Goal: Answer question/provide support: Answer question/provide support

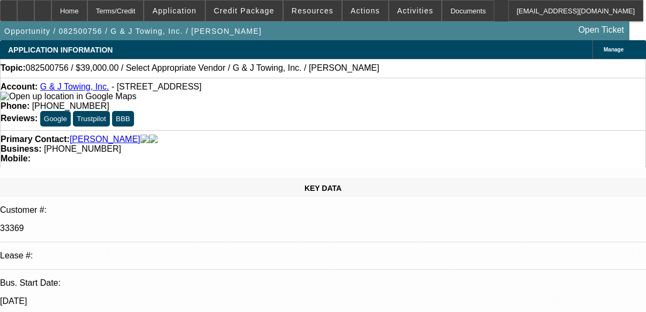
select select "0"
select select "2"
select select "0.1"
select select "1"
select select "2"
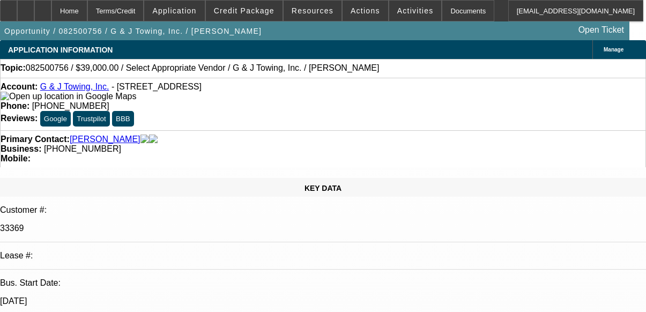
select select "4"
radio input "true"
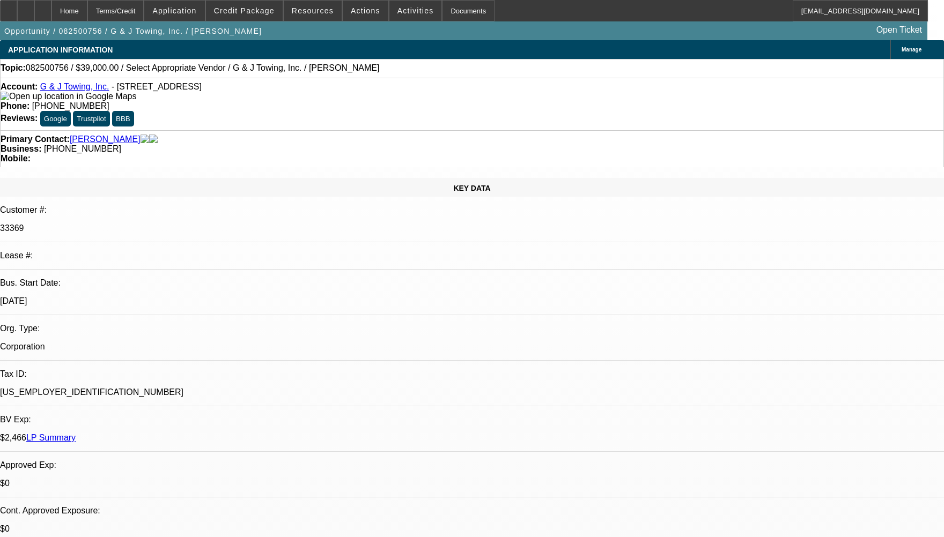
type textarea "CUSTOMER HAS 1 ACTIVE SERVICE HE HAS BEEN PAYING WELL TO BEACON WITHOUT ANY COL…"
radio input "false"
radio input "true"
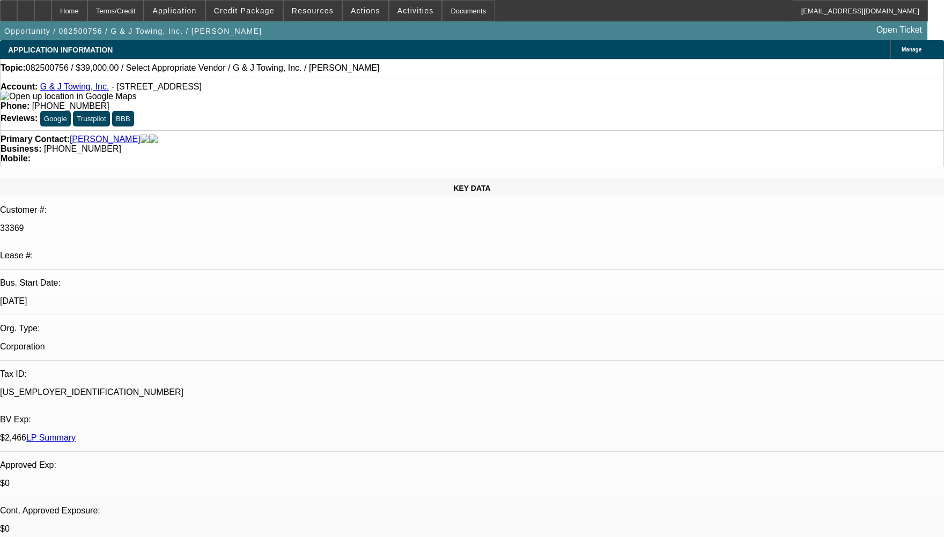
select select "0"
select select "2"
select select "0.1"
select select "1"
select select "2"
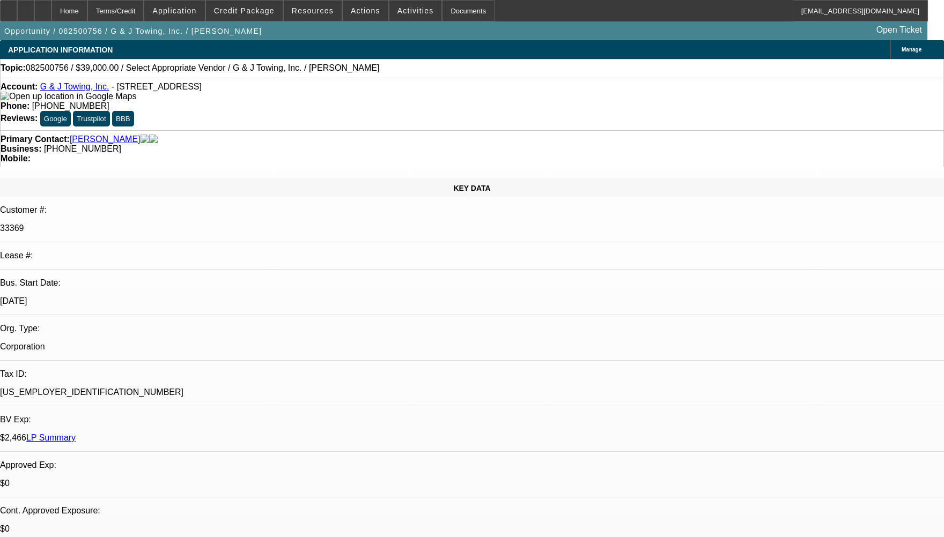
select select "4"
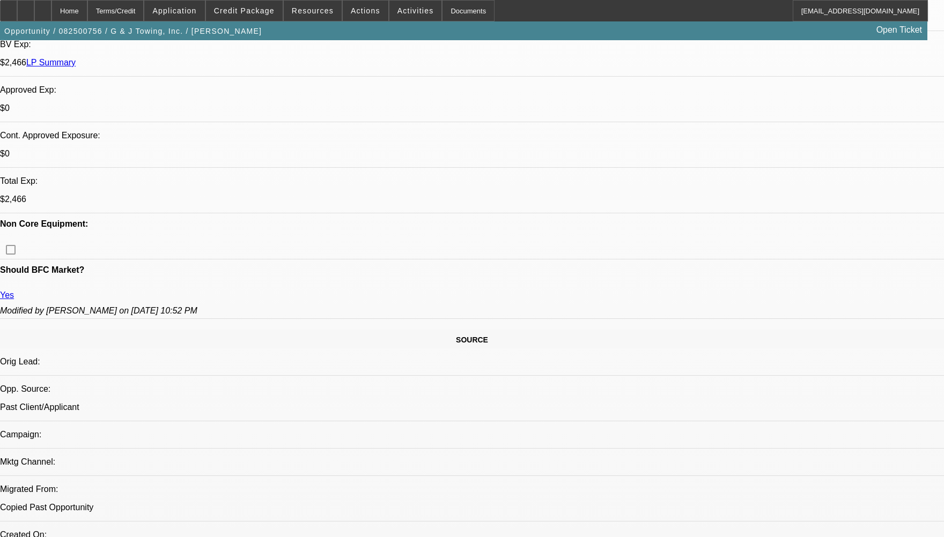
scroll to position [429, 0]
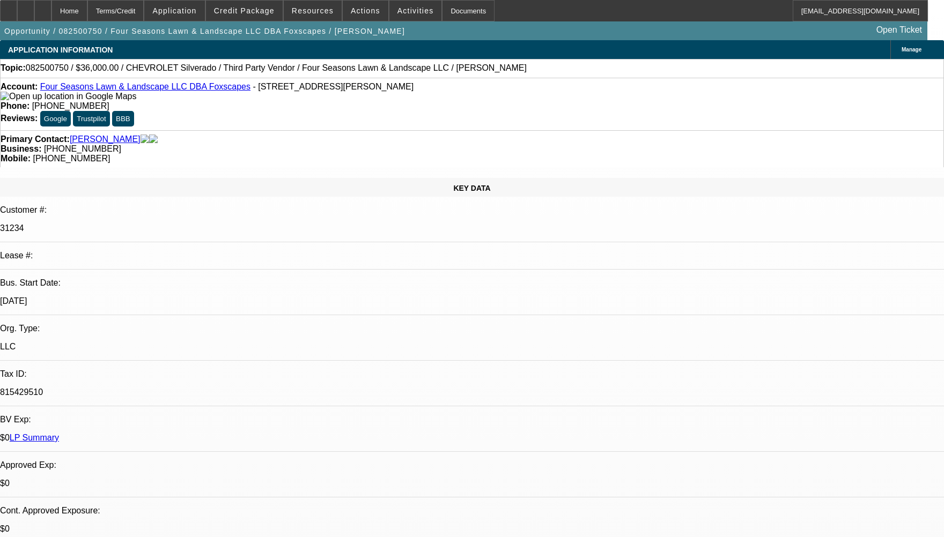
select select "0"
select select "1"
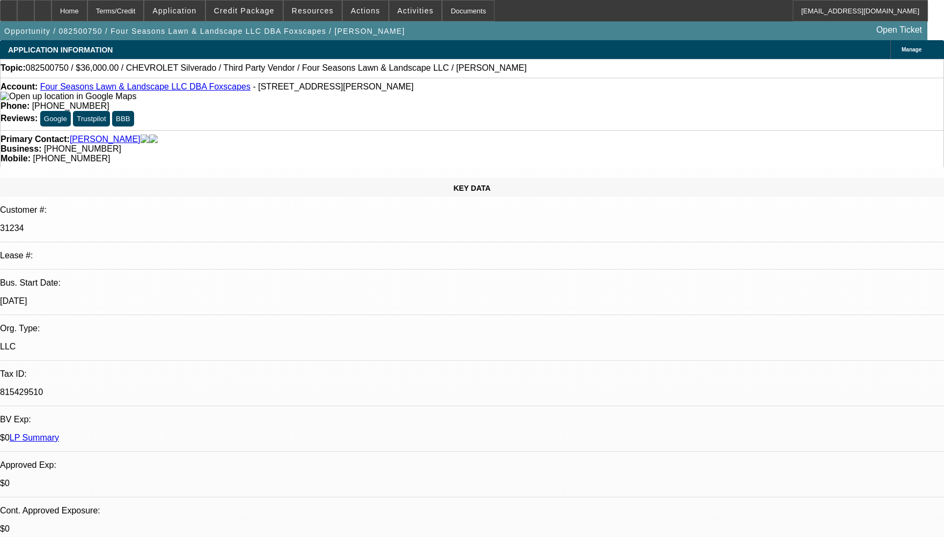
select select "6"
radio input "true"
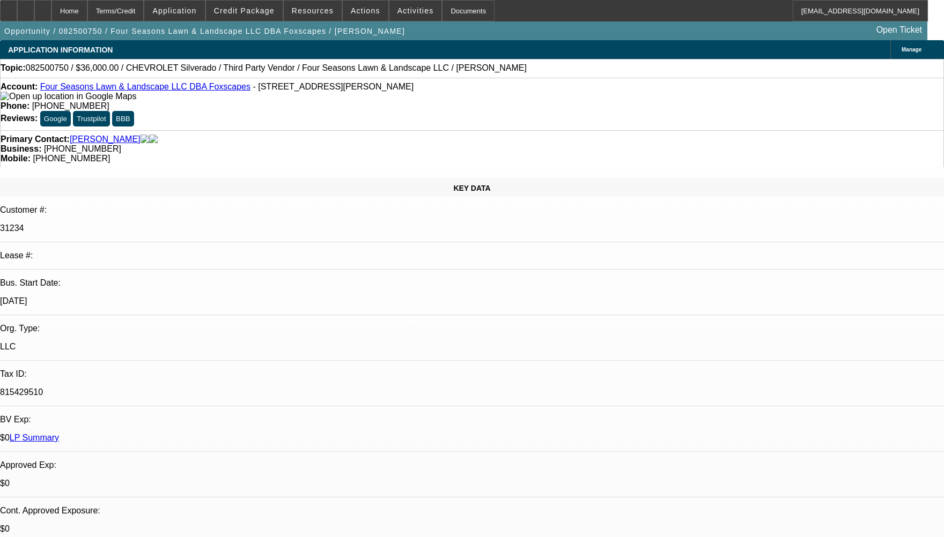
type textarea "CUSTOMER HAS 2 ACTIVE SERVICE DEALS HE HAS BEEN PAYING WELL TO BEACON WITHOUT A…"
radio input "false"
radio input "true"
